Goal: Transaction & Acquisition: Purchase product/service

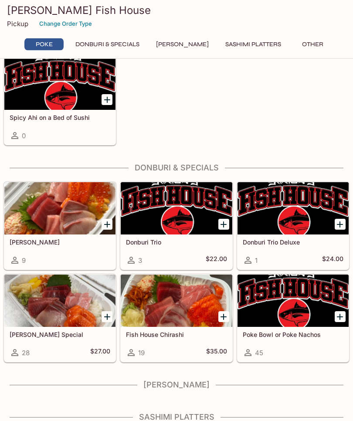
scroll to position [178, 0]
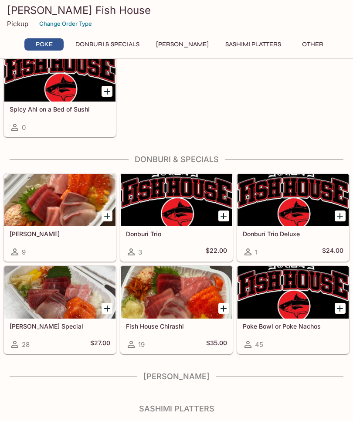
click at [255, 381] on h4 "[PERSON_NAME]" at bounding box center [176, 376] width 346 height 10
click at [198, 392] on div "This restaurant is currently closed and will open [DATE] at 10:00 AM . You may …" at bounding box center [176, 171] width 353 height 559
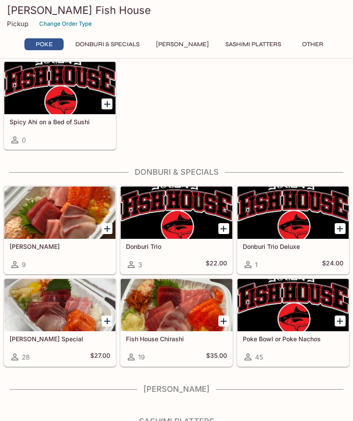
scroll to position [165, 0]
click at [290, 340] on h5 "Poke Bowl or Poke Nachos" at bounding box center [293, 338] width 101 height 7
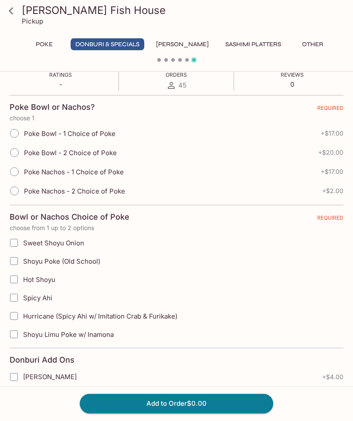
scroll to position [162, 0]
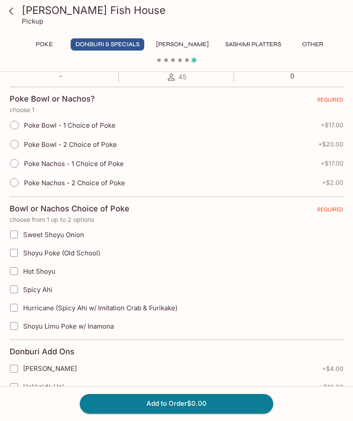
click at [19, 123] on input "Poke Bowl - 1 Choice of Poke" at bounding box center [14, 125] width 18 height 18
radio input "true"
click at [19, 289] on input "Spicy Ahi" at bounding box center [13, 288] width 17 height 17
checkbox input "true"
click at [17, 233] on input "Sweet Shoyu Onion" at bounding box center [13, 234] width 17 height 17
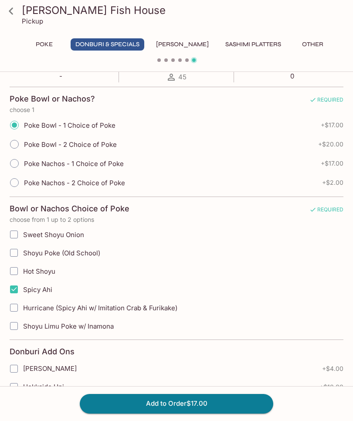
checkbox input "true"
click at [17, 289] on input "Spicy Ahi" at bounding box center [13, 288] width 17 height 17
checkbox input "false"
click at [17, 236] on input "Sweet Shoyu Onion" at bounding box center [13, 234] width 17 height 17
checkbox input "false"
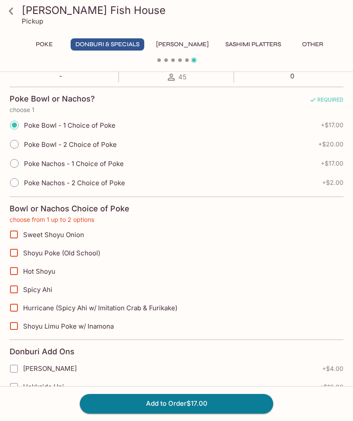
click at [20, 310] on input "Hurricane (Spicy Ahi w/ Imitation Crab & Furikake)" at bounding box center [13, 307] width 17 height 17
checkbox input "true"
click at [236, 413] on button "Add to Order $17.00" at bounding box center [176, 403] width 193 height 19
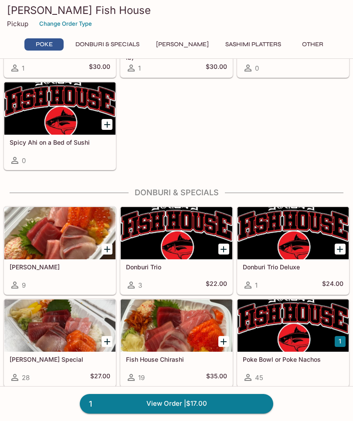
scroll to position [222, 0]
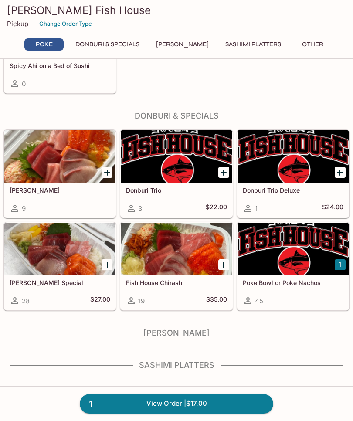
click at [226, 413] on link "1 View Order | $17.00" at bounding box center [176, 403] width 193 height 19
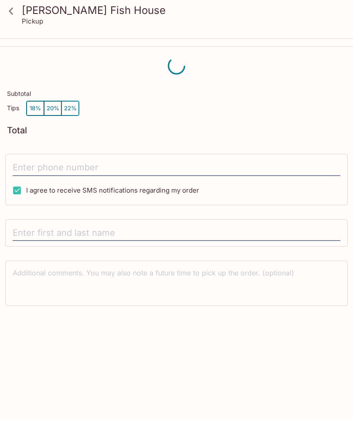
scroll to position [9, 0]
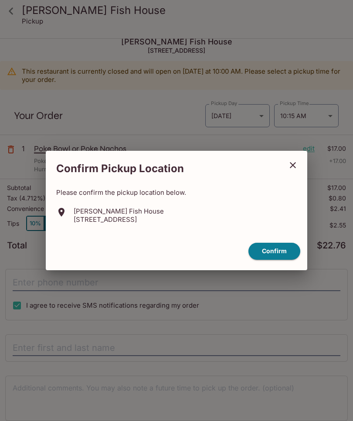
click at [301, 176] on button "close" at bounding box center [293, 165] width 22 height 22
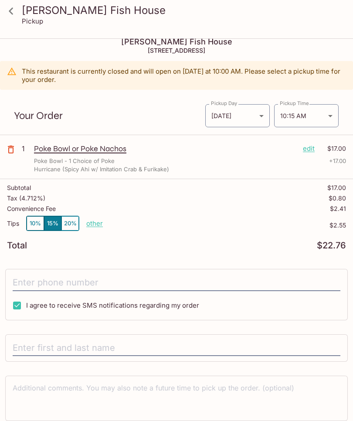
click at [96, 223] on p "other" at bounding box center [94, 223] width 17 height 8
click at [98, 223] on p "other" at bounding box center [94, 223] width 17 height 8
click at [18, 256] on div "[PERSON_NAME] Fish House [STREET_ADDRESS] This restaurant is currently closed a…" at bounding box center [176, 243] width 353 height 426
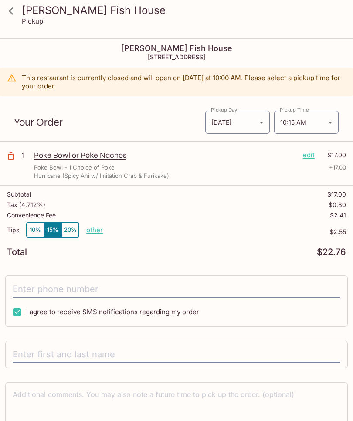
scroll to position [0, 0]
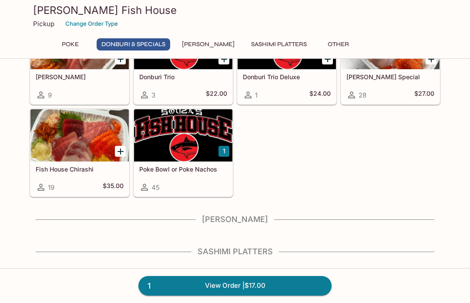
scroll to position [241, 0]
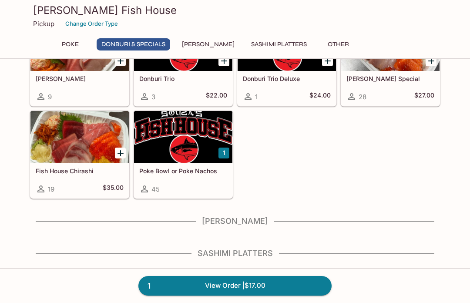
click at [264, 253] on h4 "Sashimi Platters" at bounding box center [235, 254] width 411 height 10
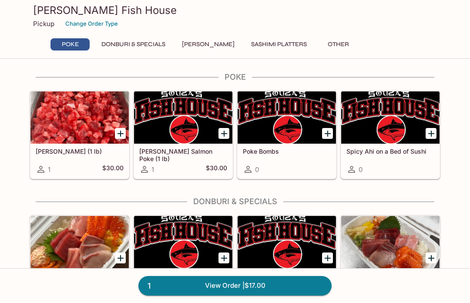
scroll to position [0, 0]
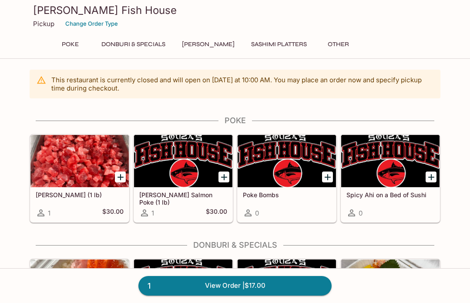
click at [287, 47] on button "Sashimi Platters" at bounding box center [278, 44] width 65 height 12
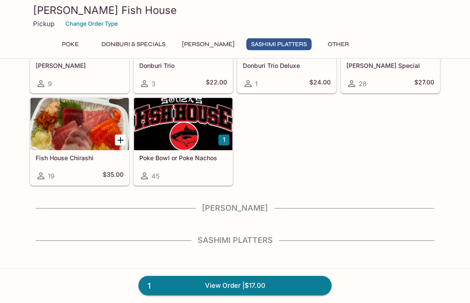
scroll to position [277, 0]
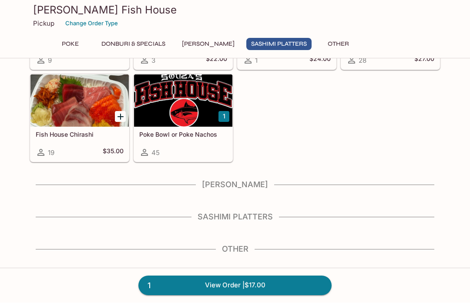
click at [214, 46] on button "[PERSON_NAME]" at bounding box center [208, 44] width 62 height 12
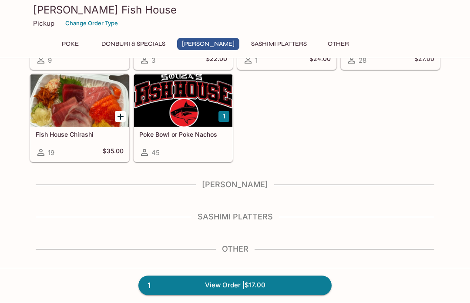
click at [327, 41] on button "Other" at bounding box center [338, 44] width 39 height 12
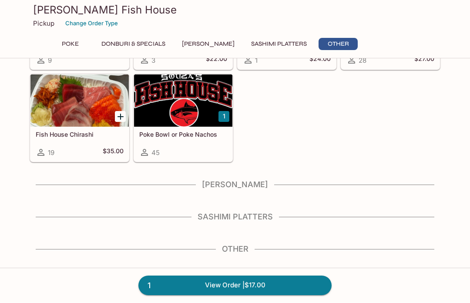
click at [149, 48] on button "Donburi & Specials" at bounding box center [134, 44] width 74 height 12
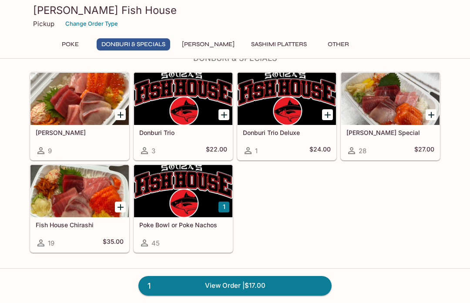
scroll to position [166, 0]
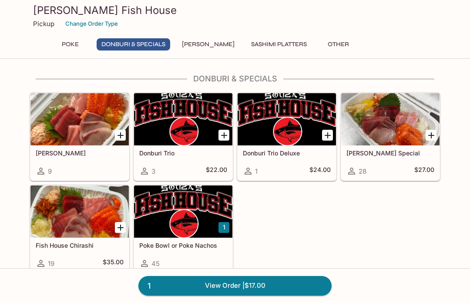
click at [73, 45] on button "Poke" at bounding box center [70, 44] width 39 height 12
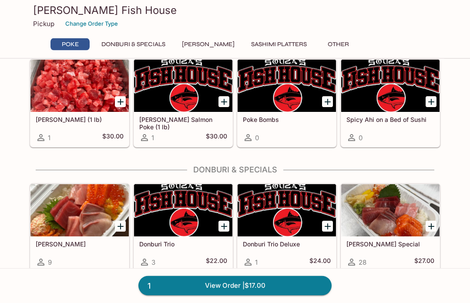
scroll to position [75, 0]
click at [399, 96] on div at bounding box center [390, 86] width 98 height 52
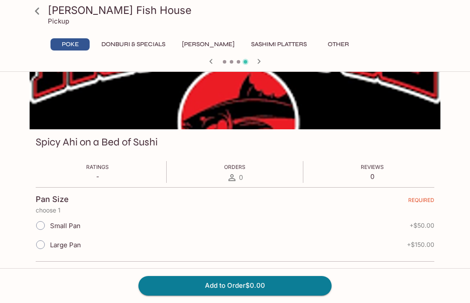
scroll to position [65, 0]
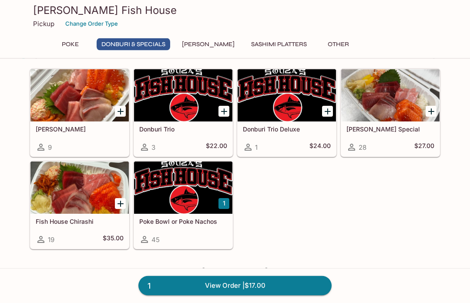
scroll to position [190, 0]
click at [172, 188] on div at bounding box center [183, 188] width 98 height 52
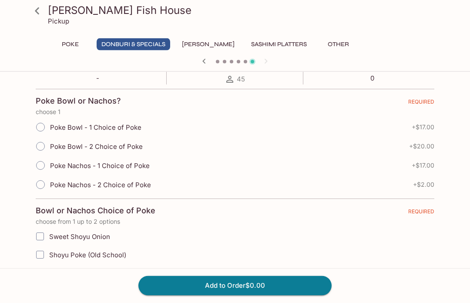
scroll to position [162, 0]
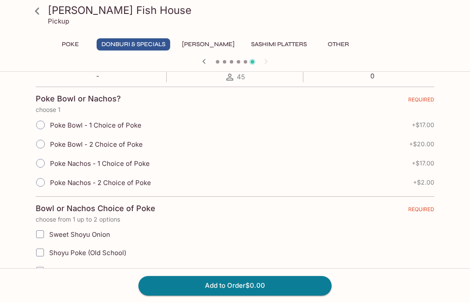
click at [47, 147] on input "Poke Bowl - 2 Choice of Poke" at bounding box center [40, 144] width 18 height 18
radio input "true"
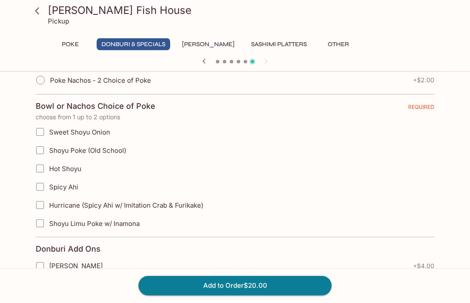
scroll to position [265, 0]
click at [47, 128] on input "Sweet Shoyu Onion" at bounding box center [39, 131] width 17 height 17
checkbox input "true"
click at [47, 186] on input "Spicy Ahi" at bounding box center [39, 186] width 17 height 17
checkbox input "true"
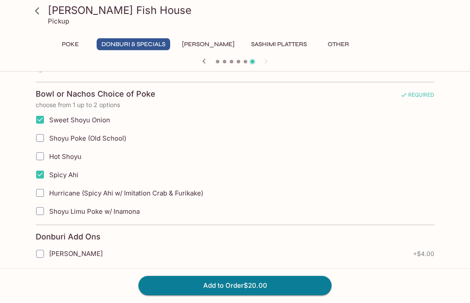
scroll to position [280, 0]
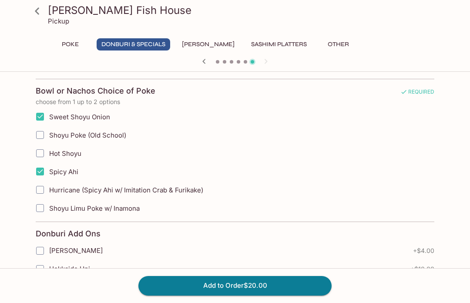
click at [304, 295] on button "Add to Order $20.00" at bounding box center [234, 285] width 193 height 19
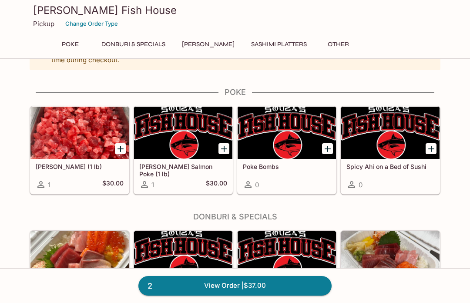
scroll to position [30, 0]
